Goal: Task Accomplishment & Management: Manage account settings

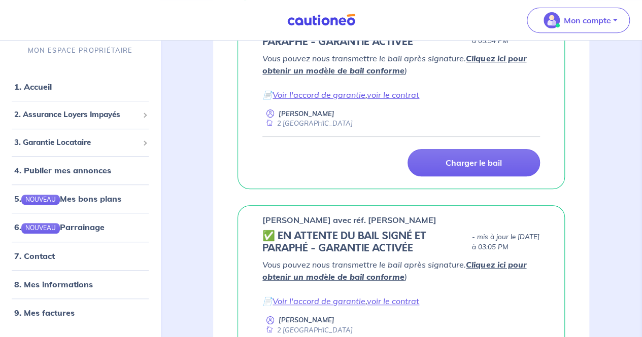
scroll to position [222, 0]
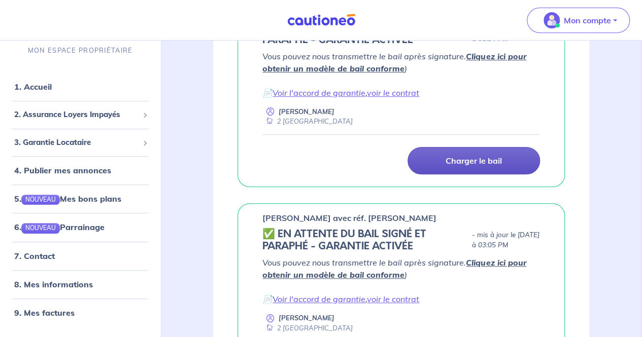
click at [474, 163] on p "Charger le bail" at bounding box center [473, 161] width 56 height 10
click at [464, 163] on p "Charger le bail" at bounding box center [473, 161] width 56 height 10
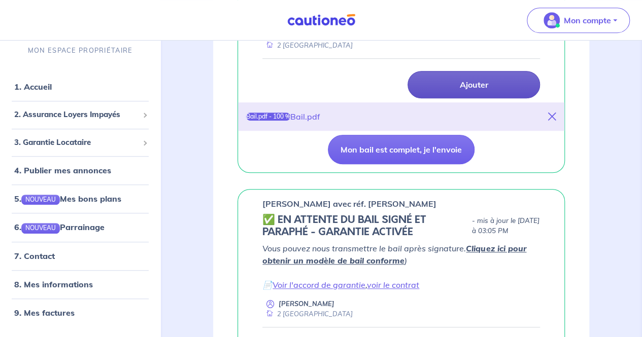
scroll to position [307, 0]
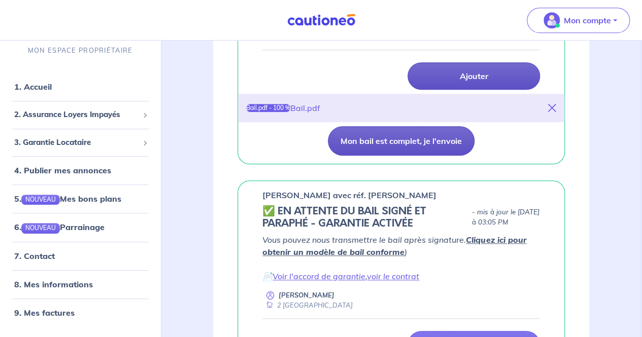
click at [385, 152] on button "Mon bail est complet, je l'envoie" at bounding box center [401, 140] width 147 height 29
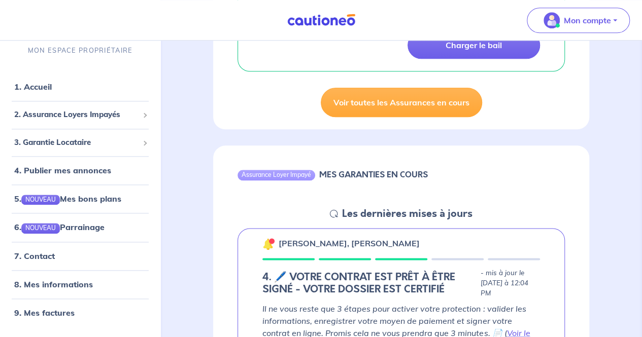
scroll to position [471, 0]
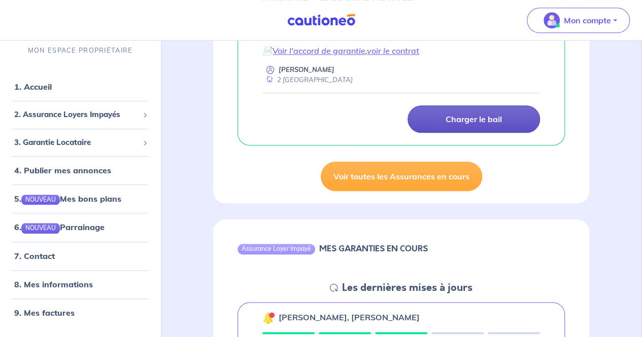
click at [451, 118] on p "Charger le bail" at bounding box center [473, 119] width 56 height 10
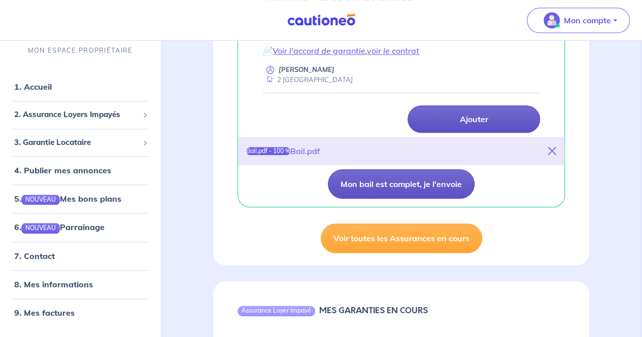
click at [383, 183] on button "Mon bail est complet, je l'envoie" at bounding box center [401, 183] width 147 height 29
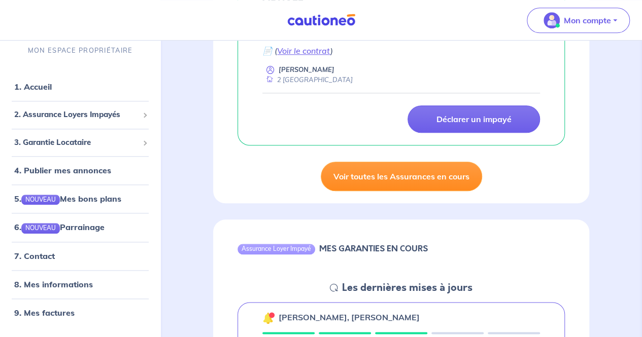
click at [391, 177] on link "Voir toutes les Assurances en cours" at bounding box center [400, 176] width 161 height 29
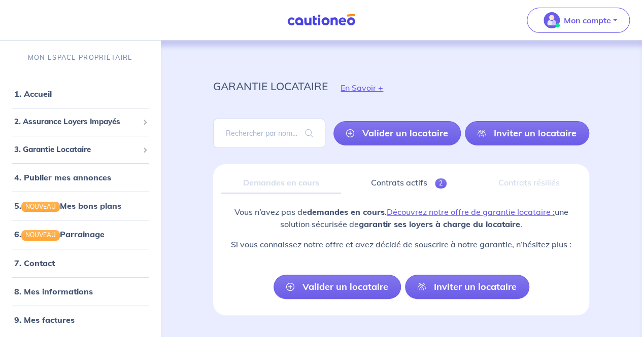
scroll to position [26, 0]
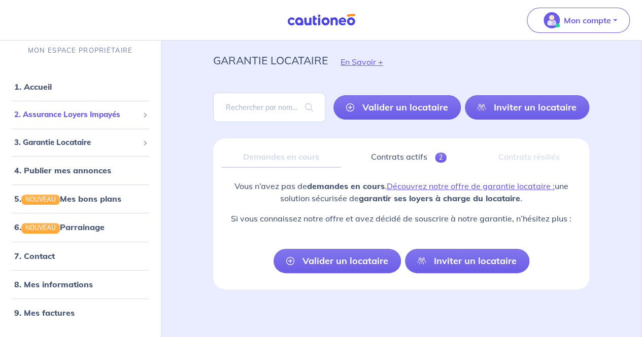
click at [68, 117] on span "2. Assurance Loyers Impayés" at bounding box center [76, 116] width 124 height 12
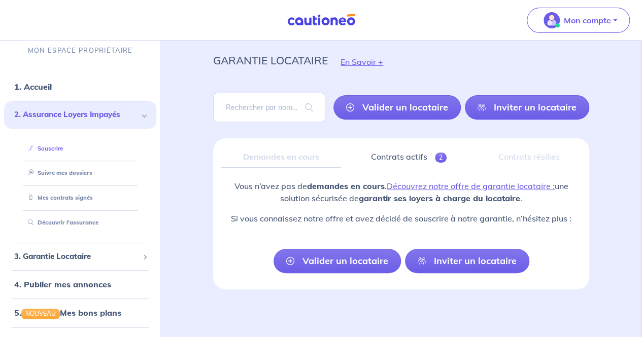
click at [53, 148] on link "Souscrire" at bounding box center [43, 148] width 39 height 7
click at [27, 88] on link "1. Accueil" at bounding box center [32, 87] width 37 height 10
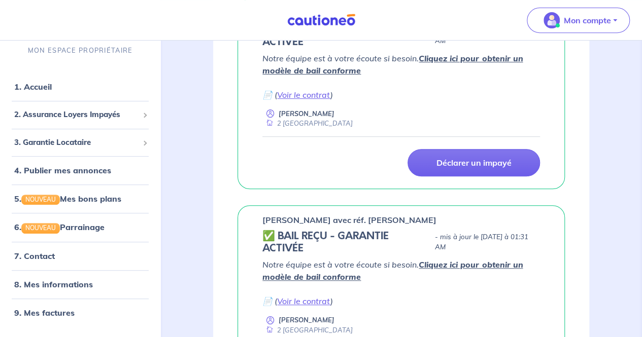
scroll to position [216, 0]
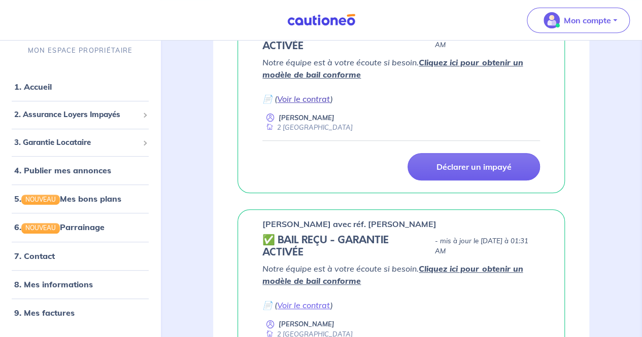
click at [315, 97] on link "Voir le contrat" at bounding box center [303, 99] width 53 height 10
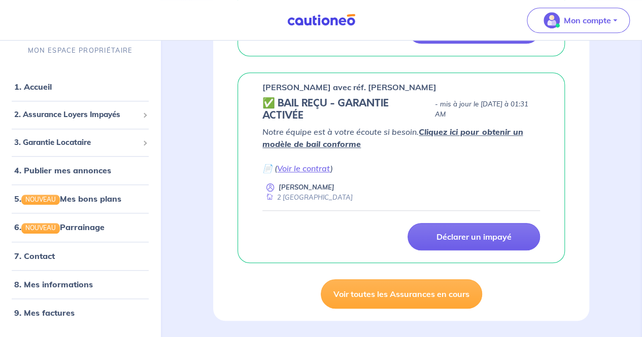
scroll to position [373, 0]
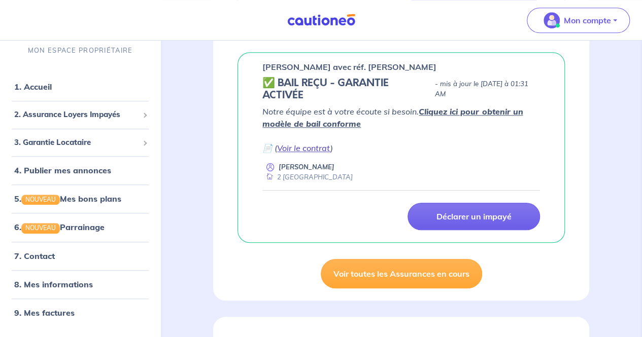
click at [307, 143] on link "Voir le contrat" at bounding box center [303, 148] width 53 height 10
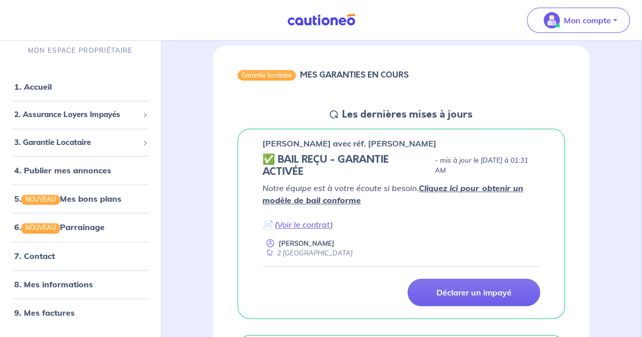
scroll to position [0, 0]
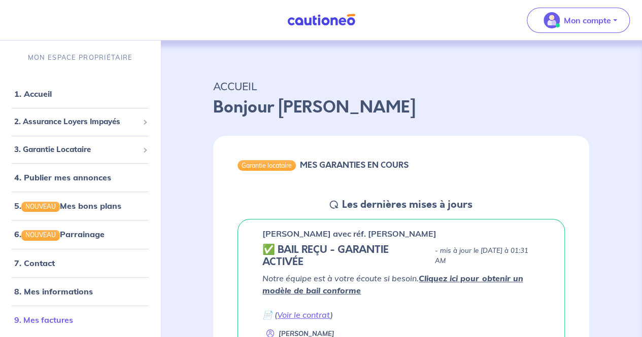
click at [63, 315] on link "9. Mes factures" at bounding box center [43, 320] width 59 height 10
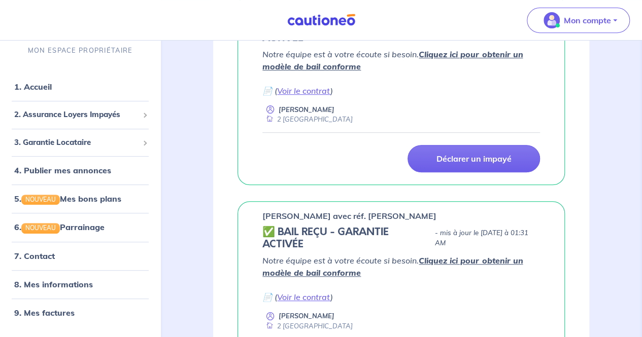
scroll to position [279, 0]
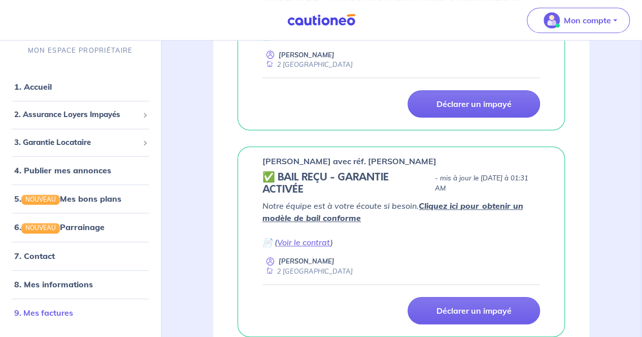
click at [53, 310] on link "9. Mes factures" at bounding box center [43, 313] width 59 height 10
click at [54, 253] on link "7. Contact" at bounding box center [34, 256] width 40 height 10
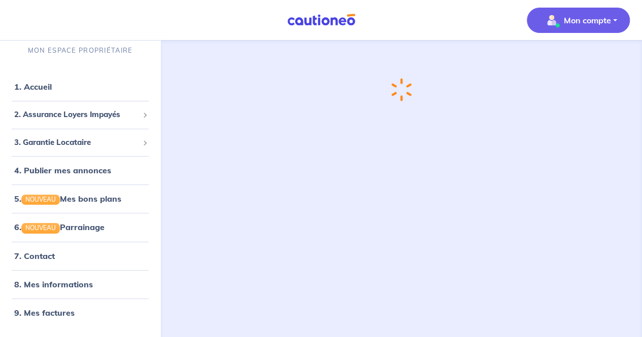
scroll to position [7, 0]
